Goal: Go to known website

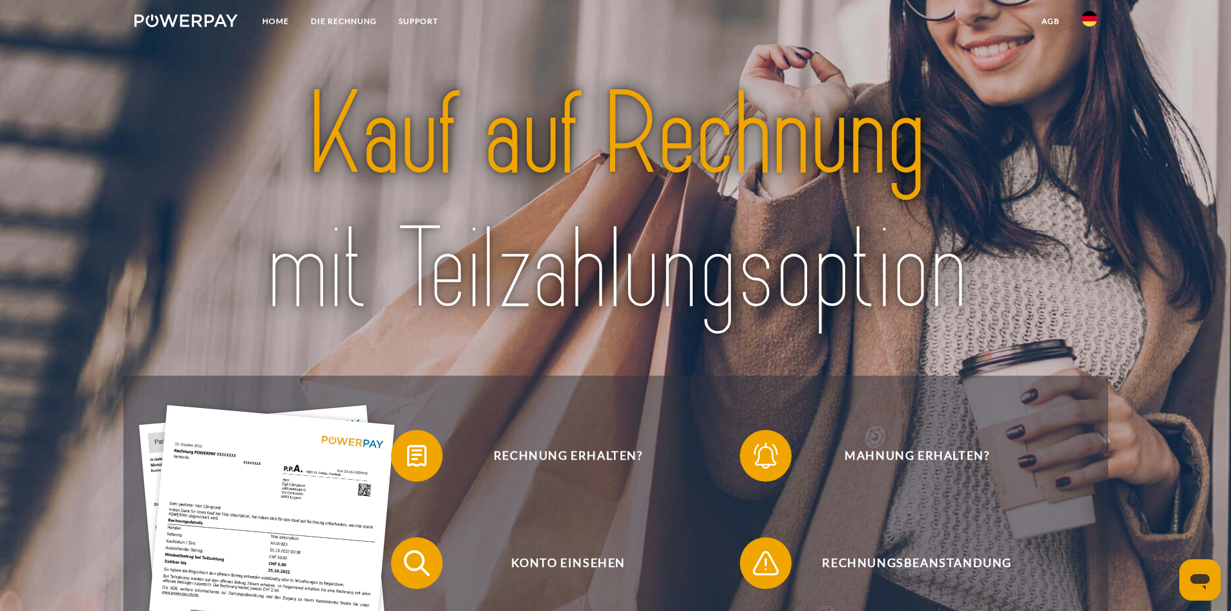
click at [1088, 14] on img at bounding box center [1090, 19] width 16 height 16
click at [1087, 130] on img at bounding box center [1090, 128] width 16 height 16
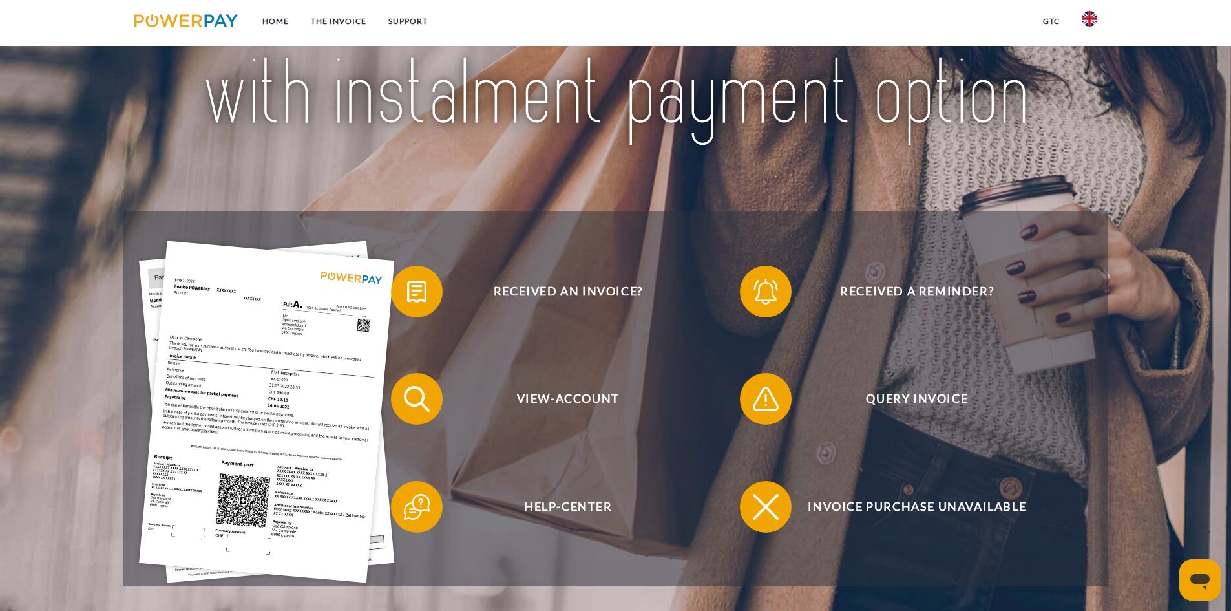
scroll to position [255, 0]
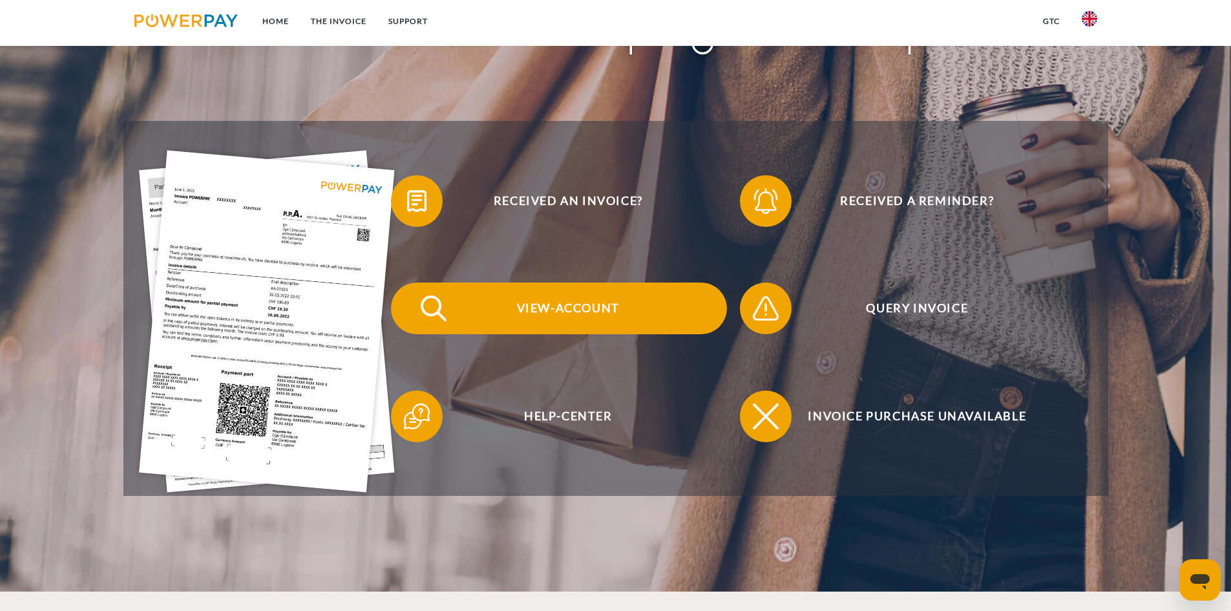
click at [574, 306] on span "View-Account" at bounding box center [568, 308] width 317 height 52
